Goal: Information Seeking & Learning: Find specific fact

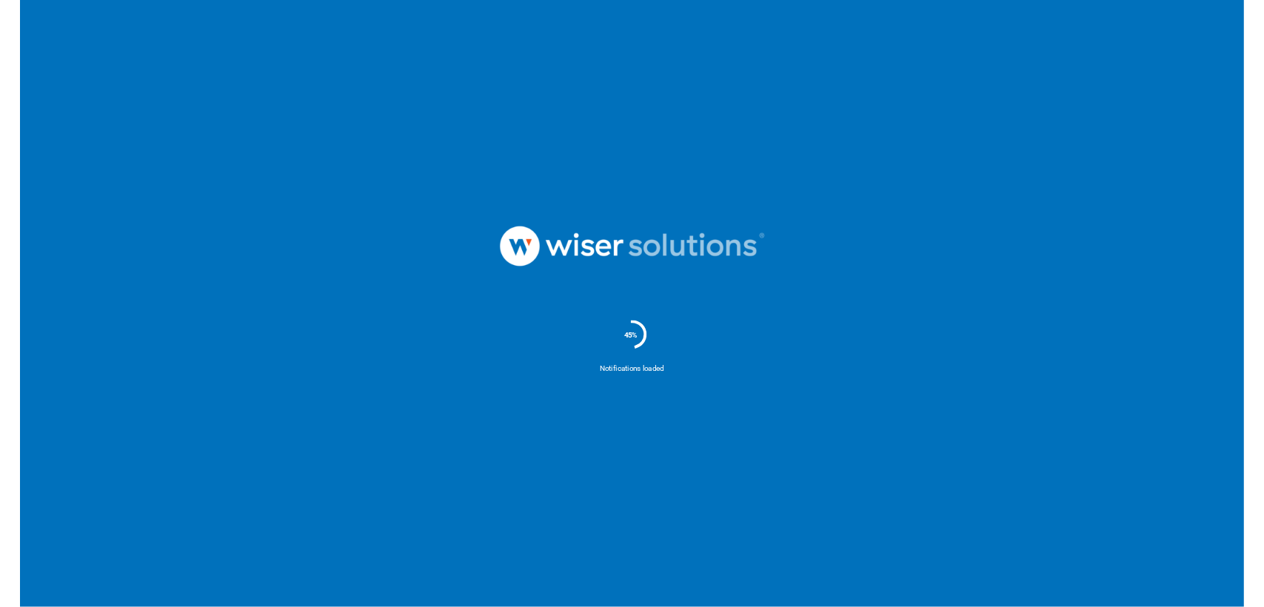
scroll to position [2414, 0]
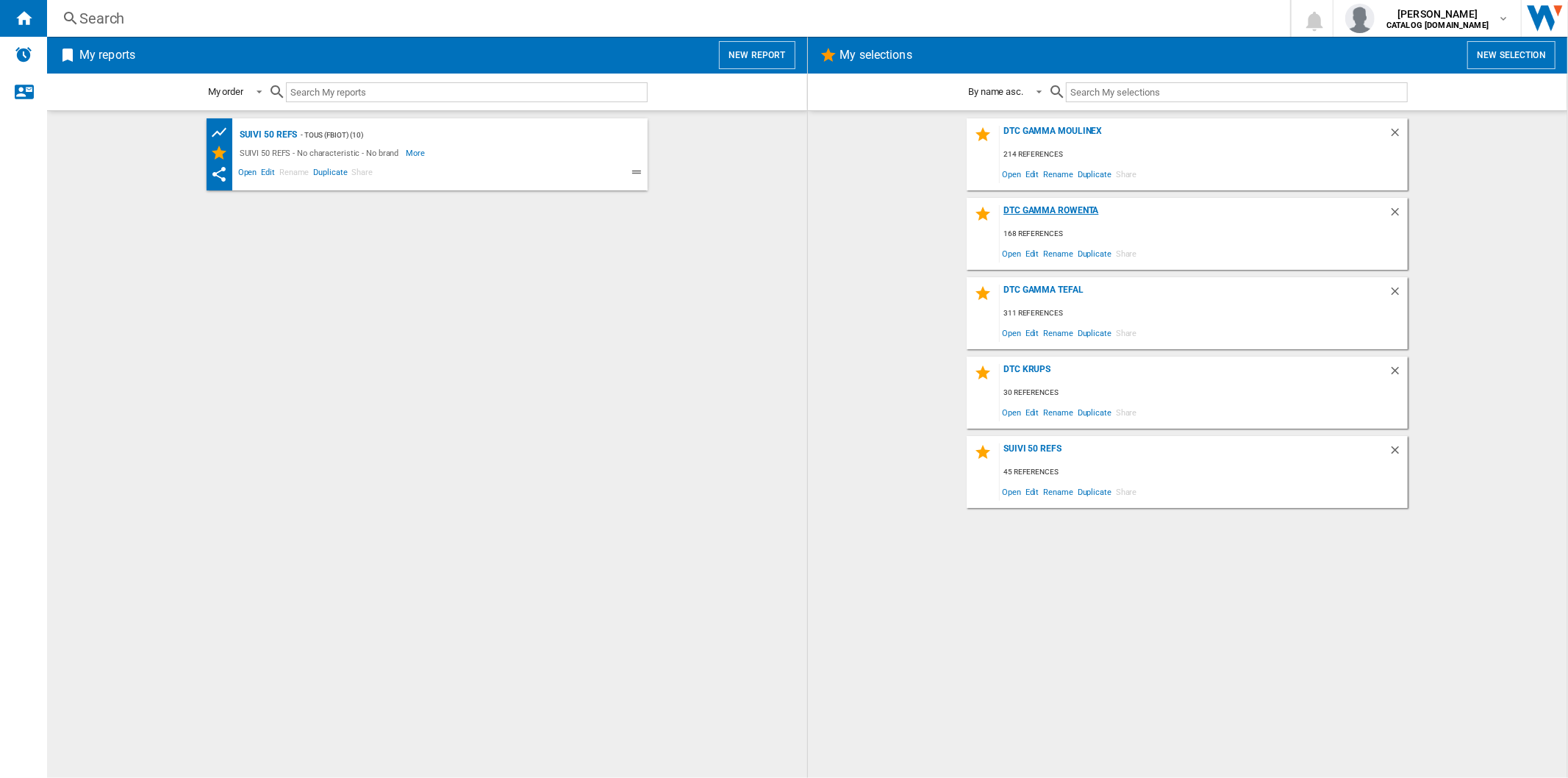
click at [1052, 211] on div "DTC Gamma Rowenta" at bounding box center [1194, 215] width 389 height 20
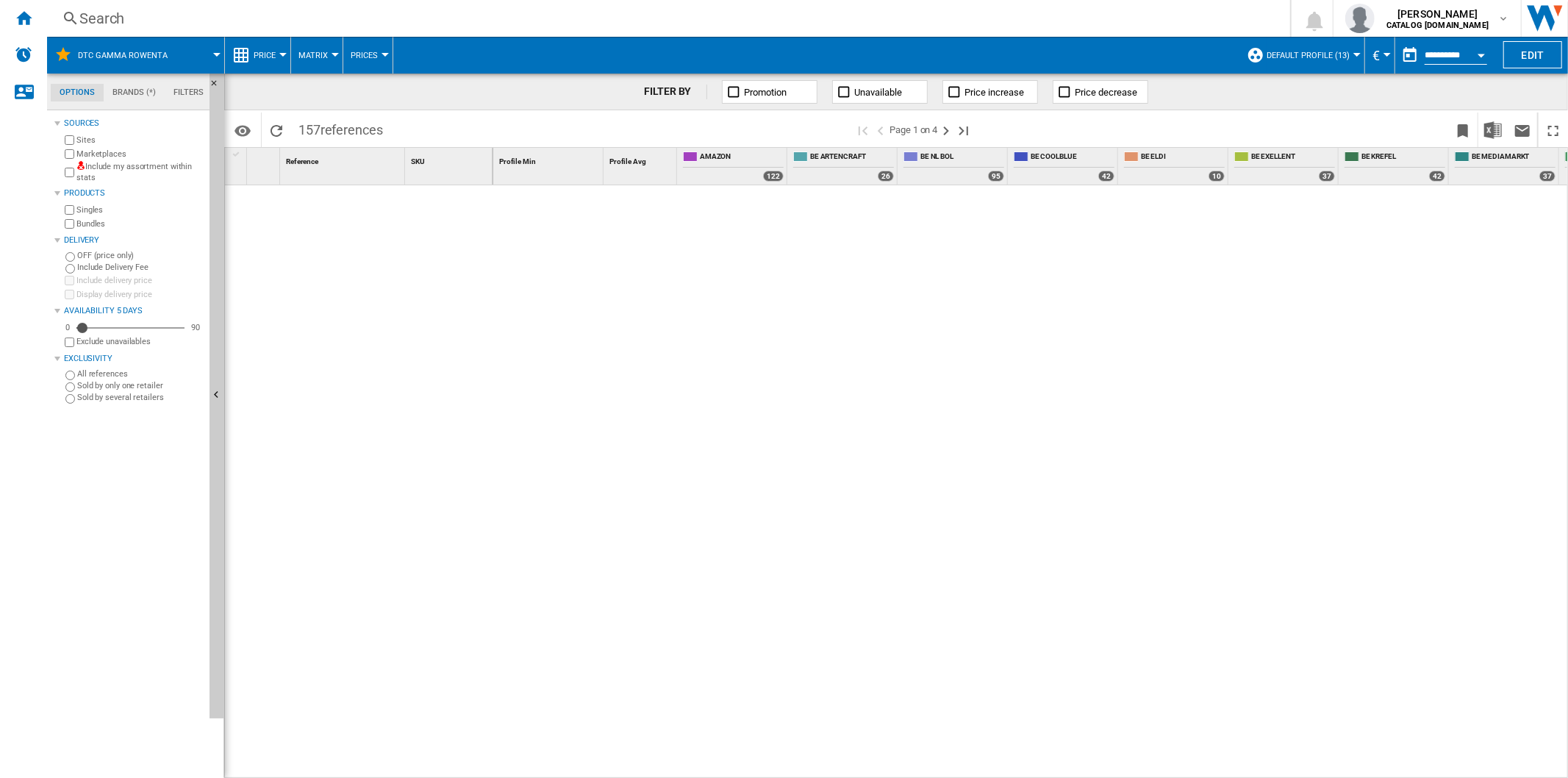
click at [1281, 59] on span "Default profile (13)" at bounding box center [1308, 56] width 83 height 10
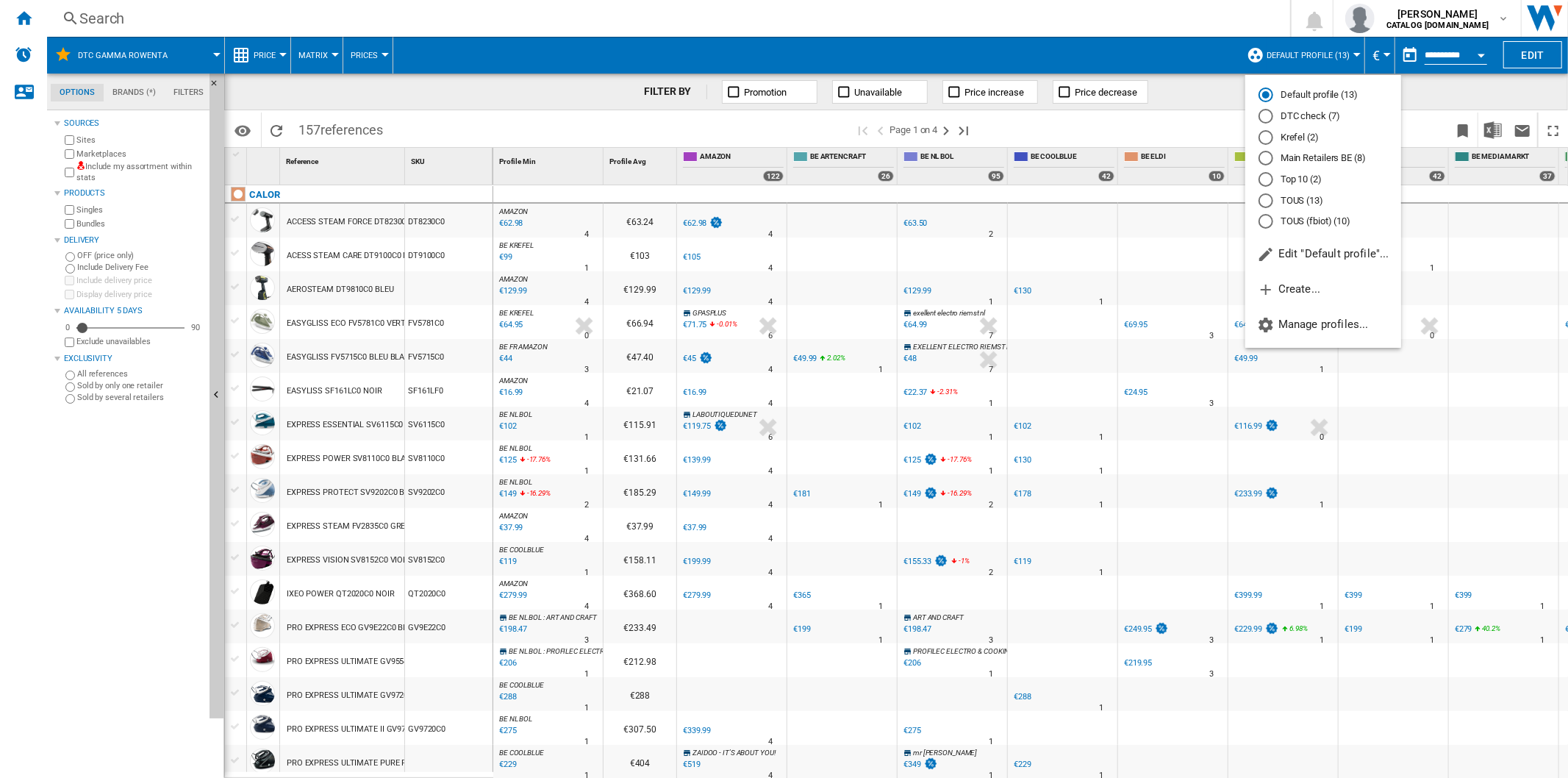
click at [1262, 118] on div "DTC check (7)" at bounding box center [1265, 116] width 15 height 15
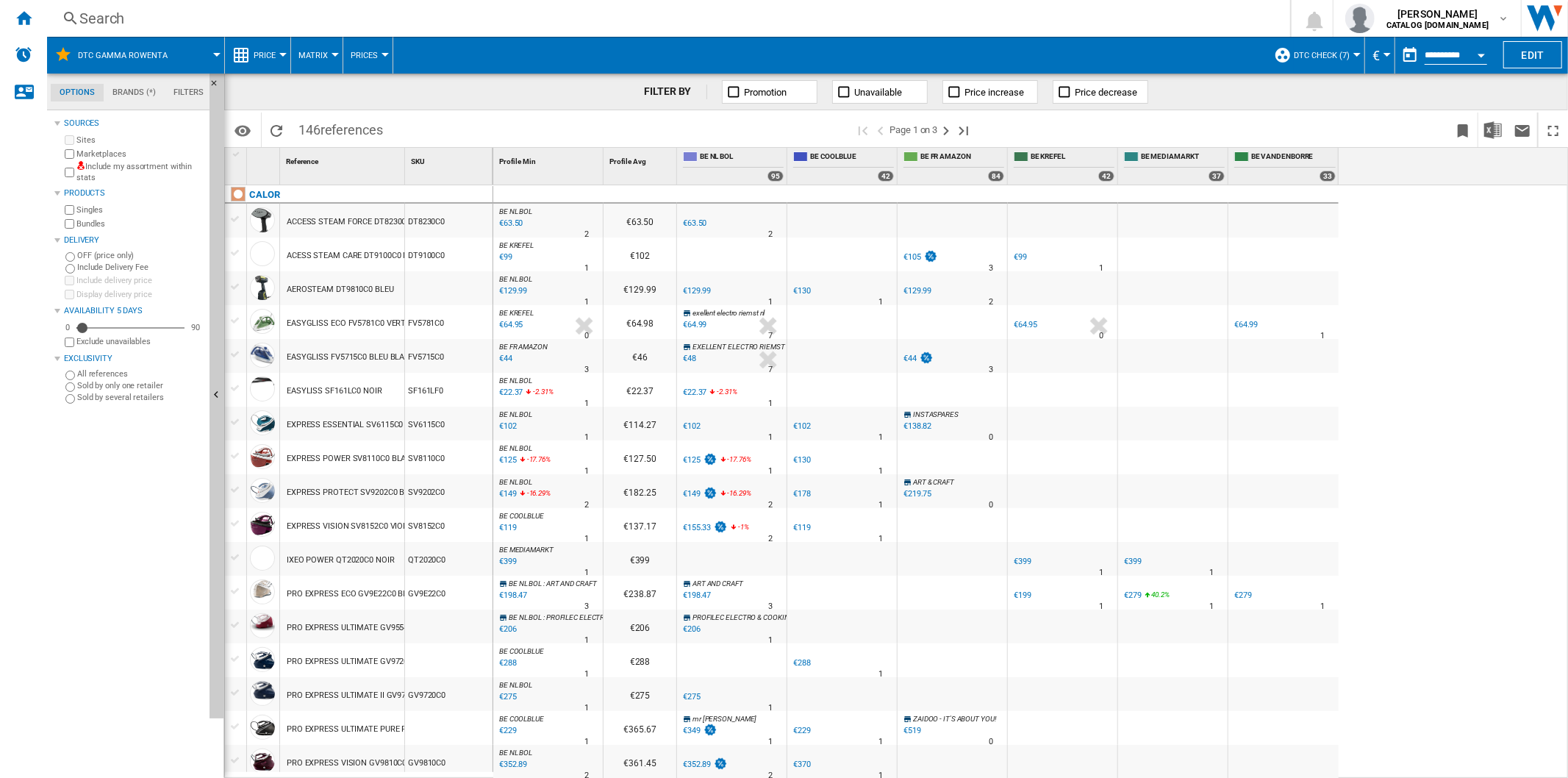
click at [106, 18] on div "Search" at bounding box center [665, 18] width 1172 height 21
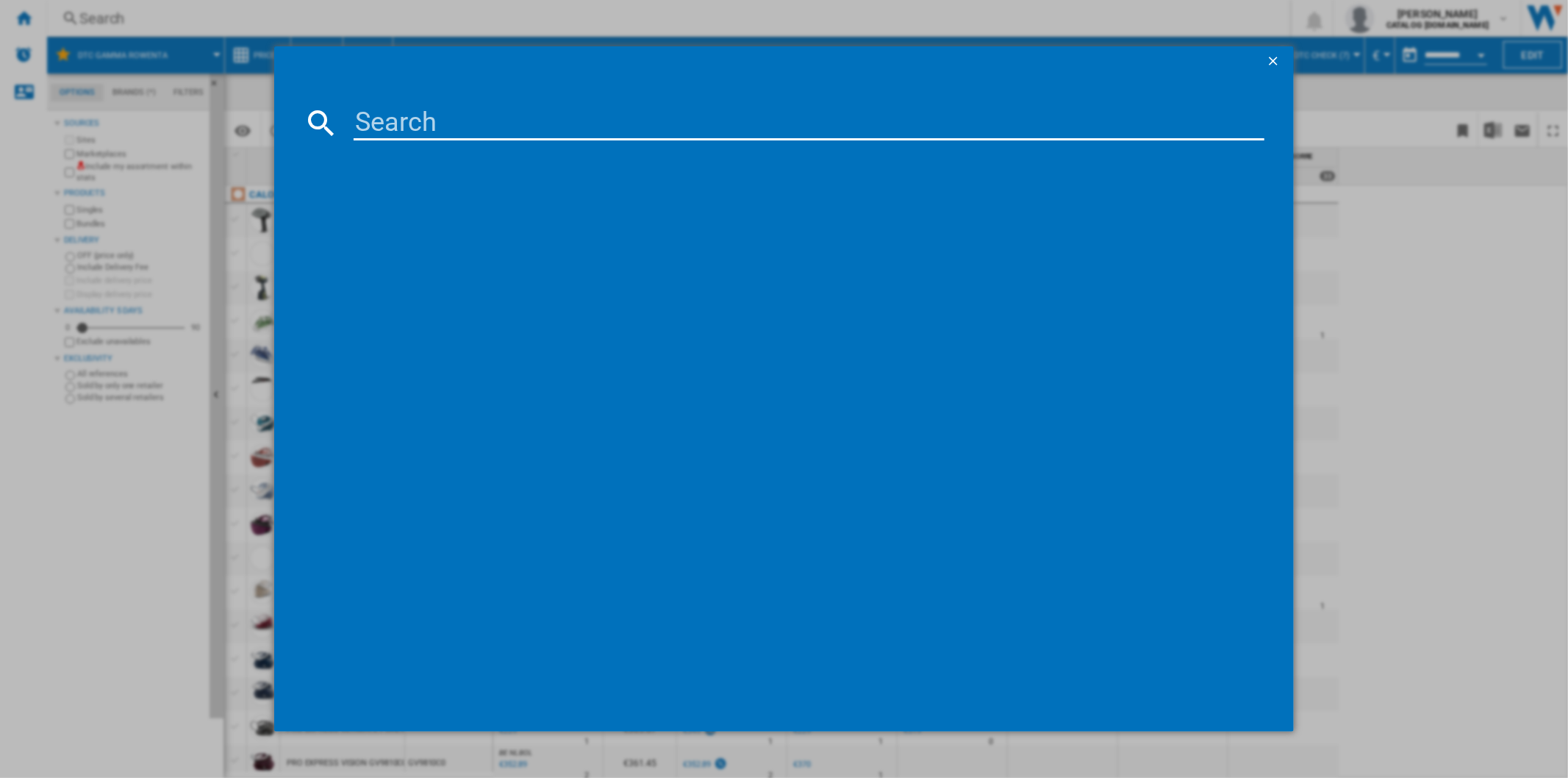
click at [392, 120] on input at bounding box center [808, 123] width 910 height 36
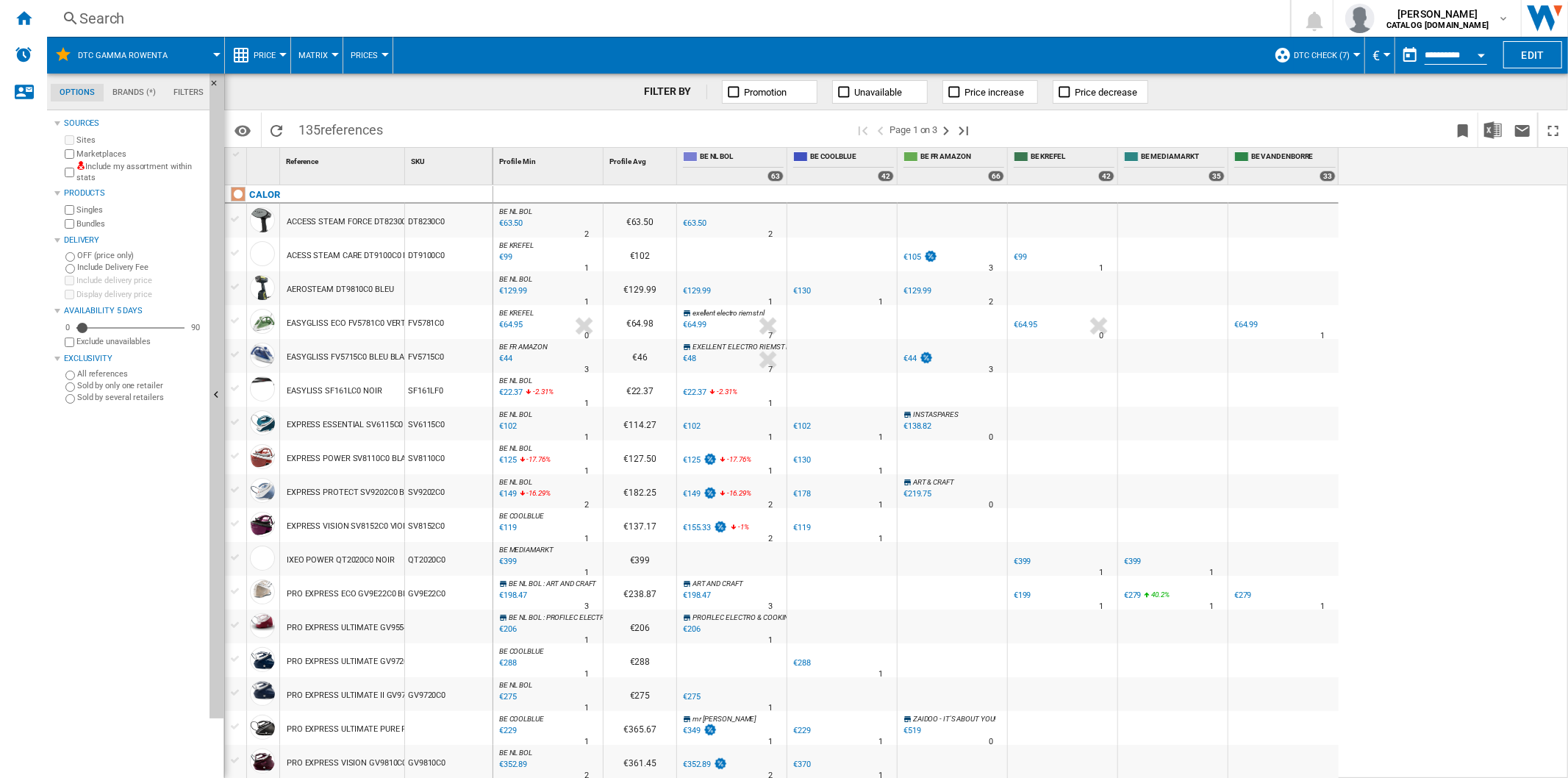
click at [103, 18] on div "Search" at bounding box center [665, 18] width 1172 height 21
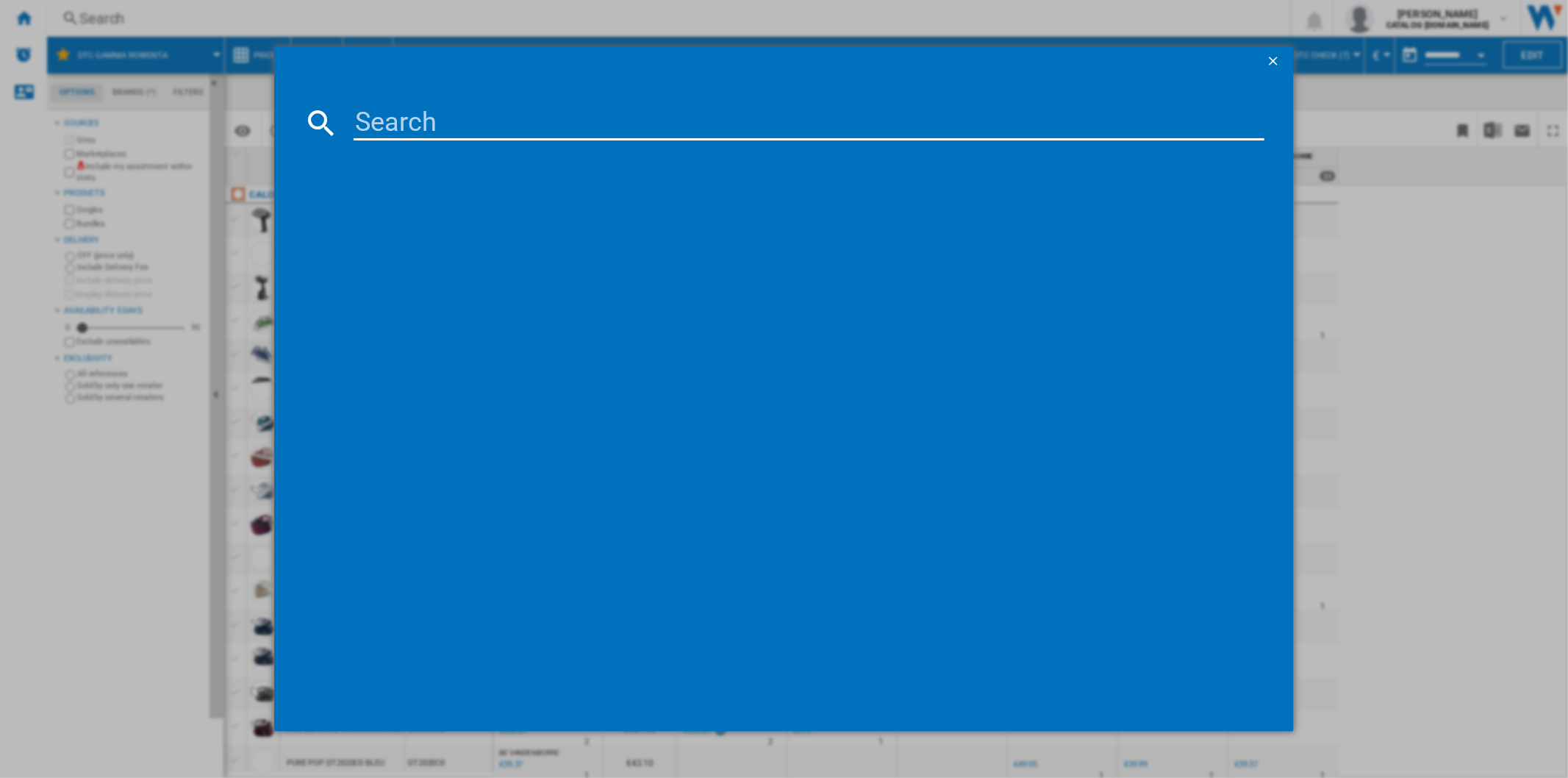
paste input "RR9485WH"
type input "RR9485WH"
click at [383, 209] on div "ROWENTA XPLORER SERIE 220 RR9485 NOIR" at bounding box center [791, 218] width 937 height 24
click at [487, 216] on div "ROWENTA XPLORER SERIE 220 RR9485 NOIR" at bounding box center [794, 218] width 895 height 15
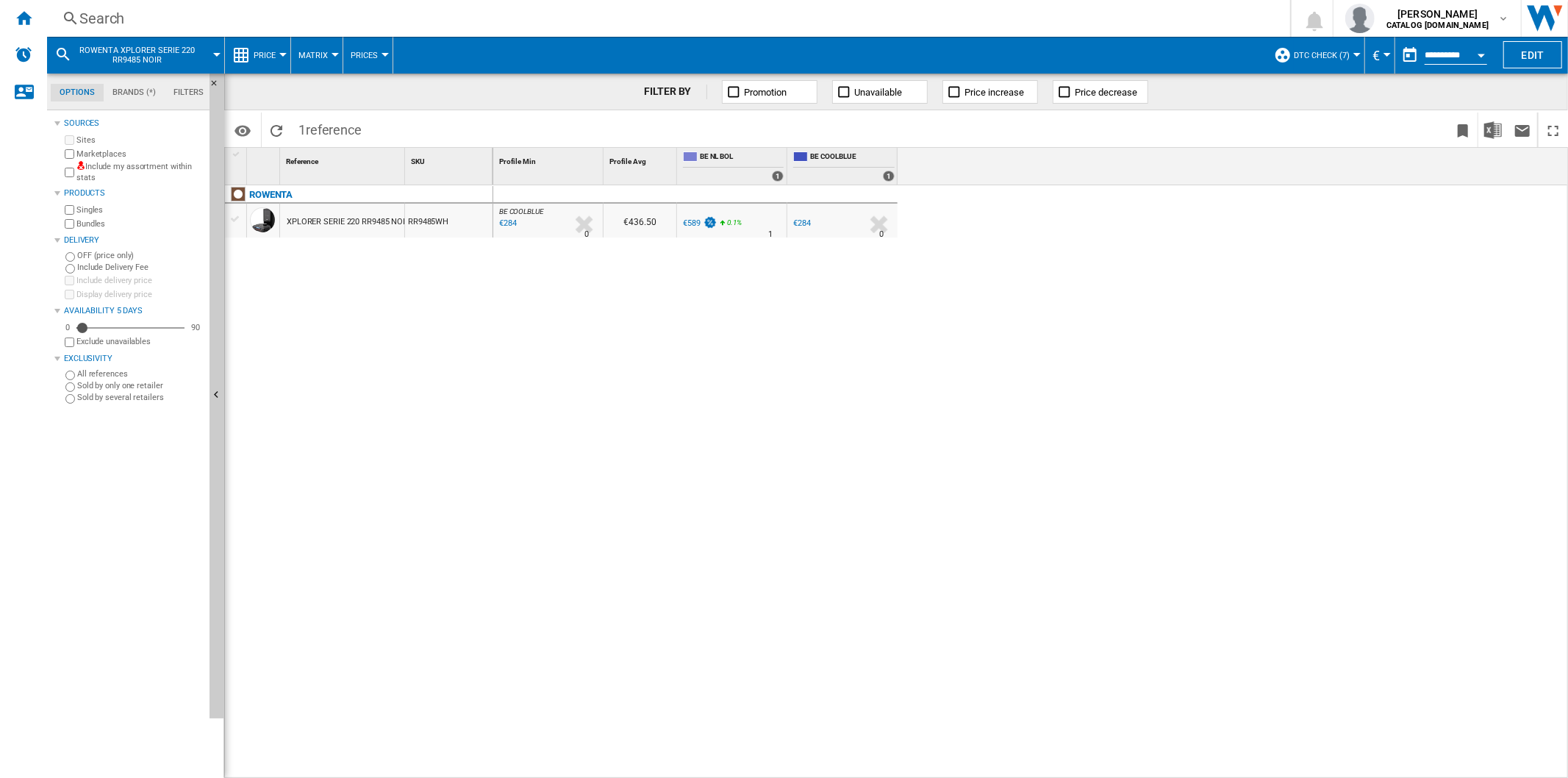
click at [802, 222] on div "€284" at bounding box center [802, 223] width 18 height 10
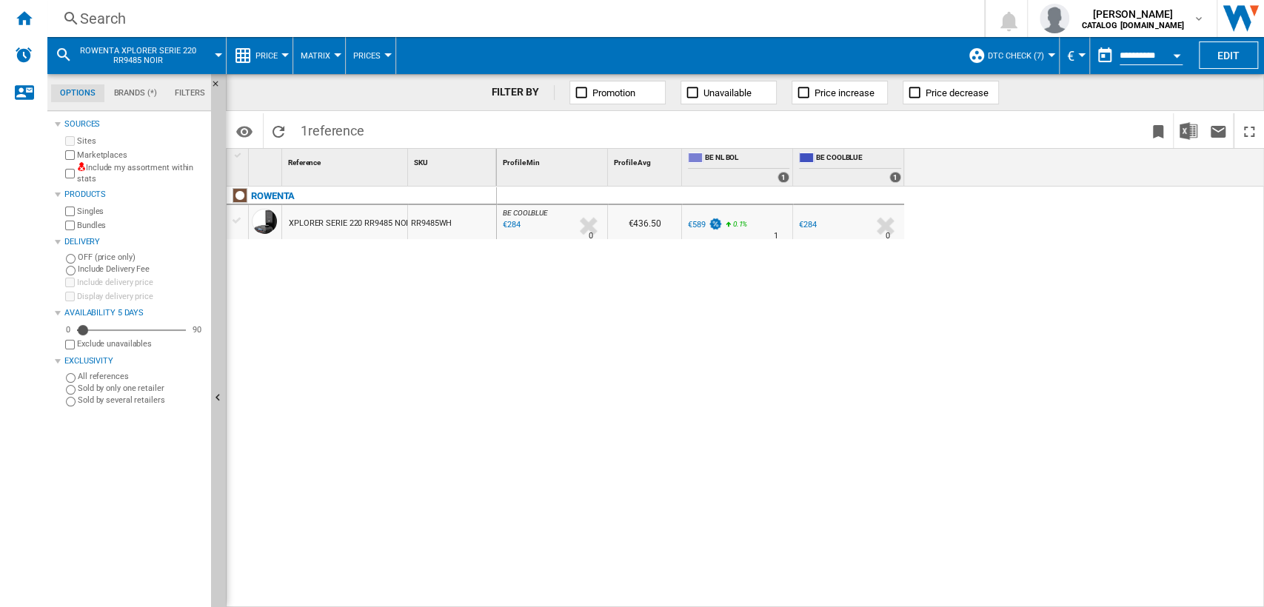
scroll to position [2458, 0]
